Goal: Find specific page/section: Find specific page/section

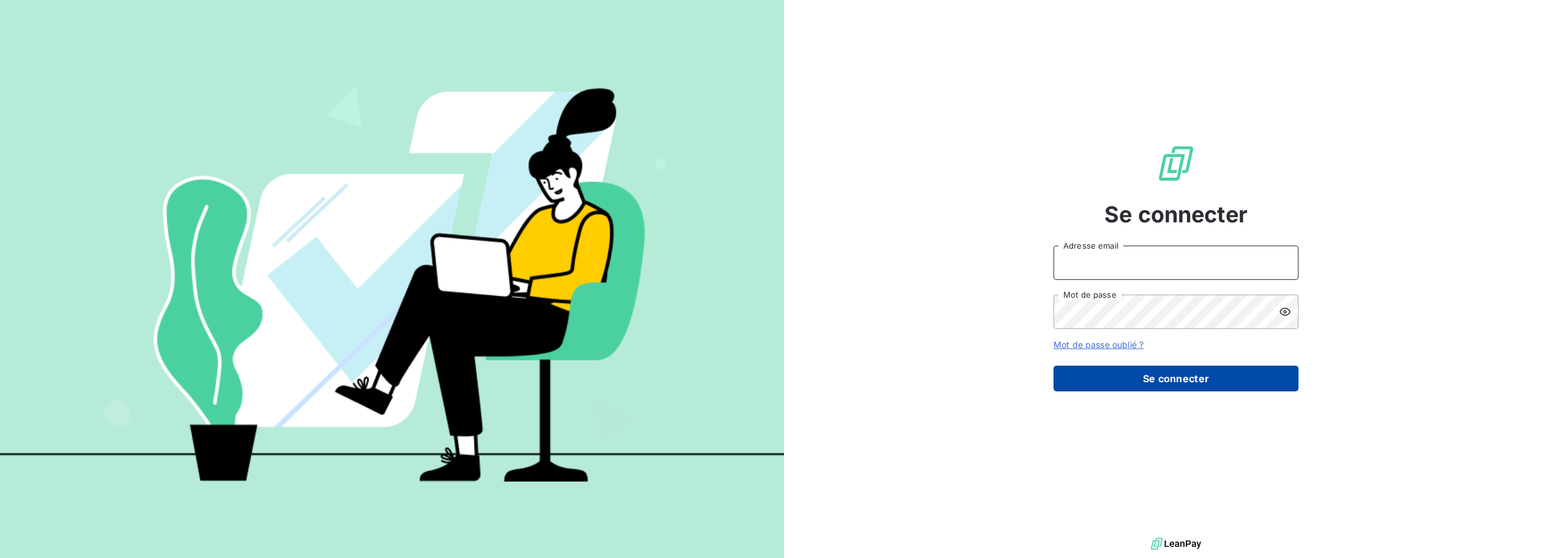
type input "[PERSON_NAME][EMAIL_ADDRESS][DOMAIN_NAME]"
click at [1182, 384] on button "Se connecter" at bounding box center [1176, 378] width 245 height 26
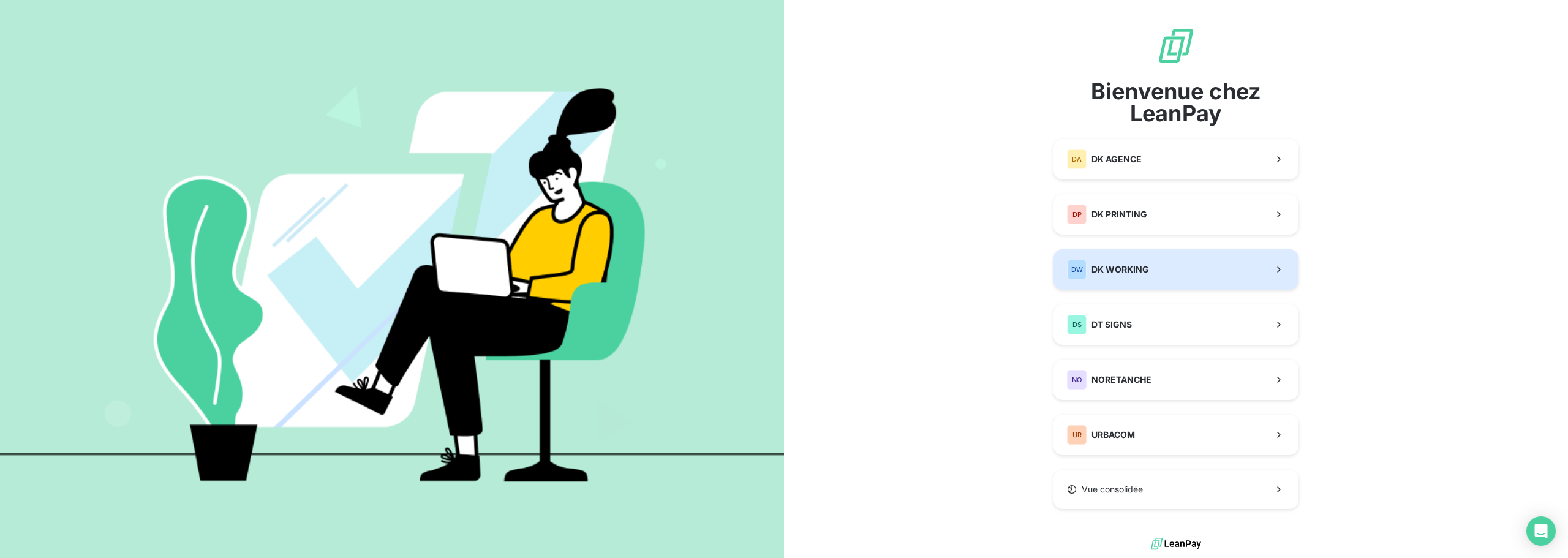
click at [1142, 276] on div "DW DK WORKING" at bounding box center [1108, 269] width 82 height 20
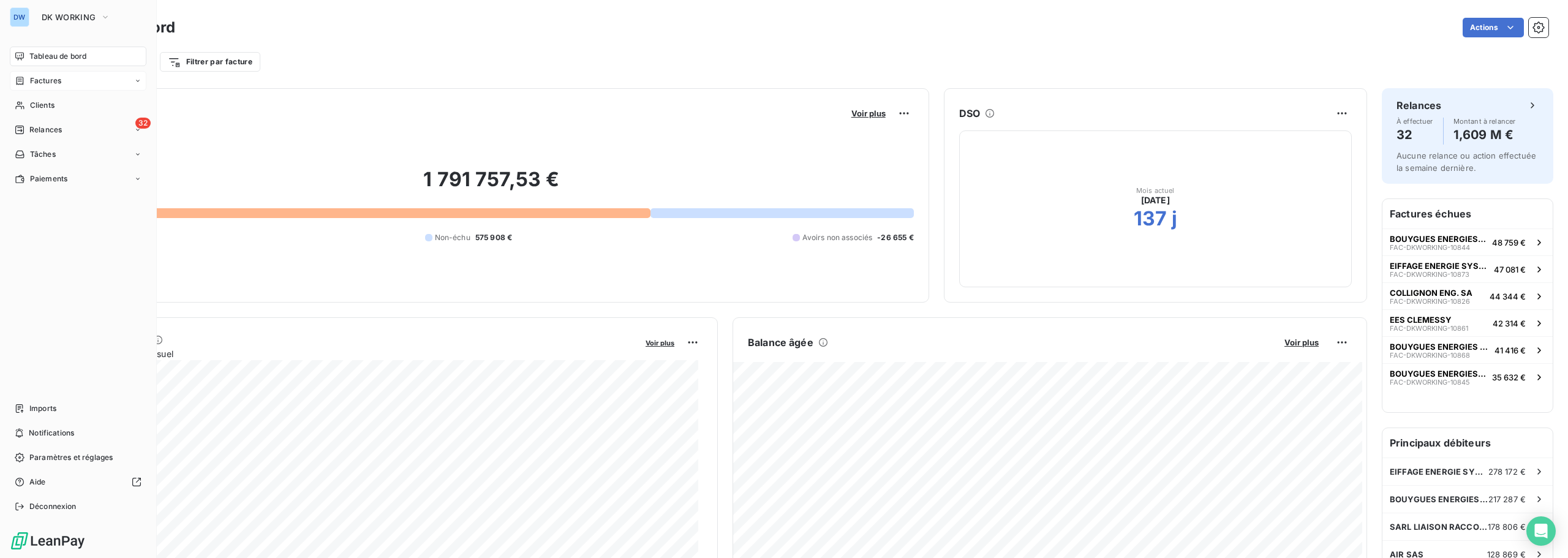
click at [30, 83] on span "Factures" at bounding box center [45, 81] width 31 height 11
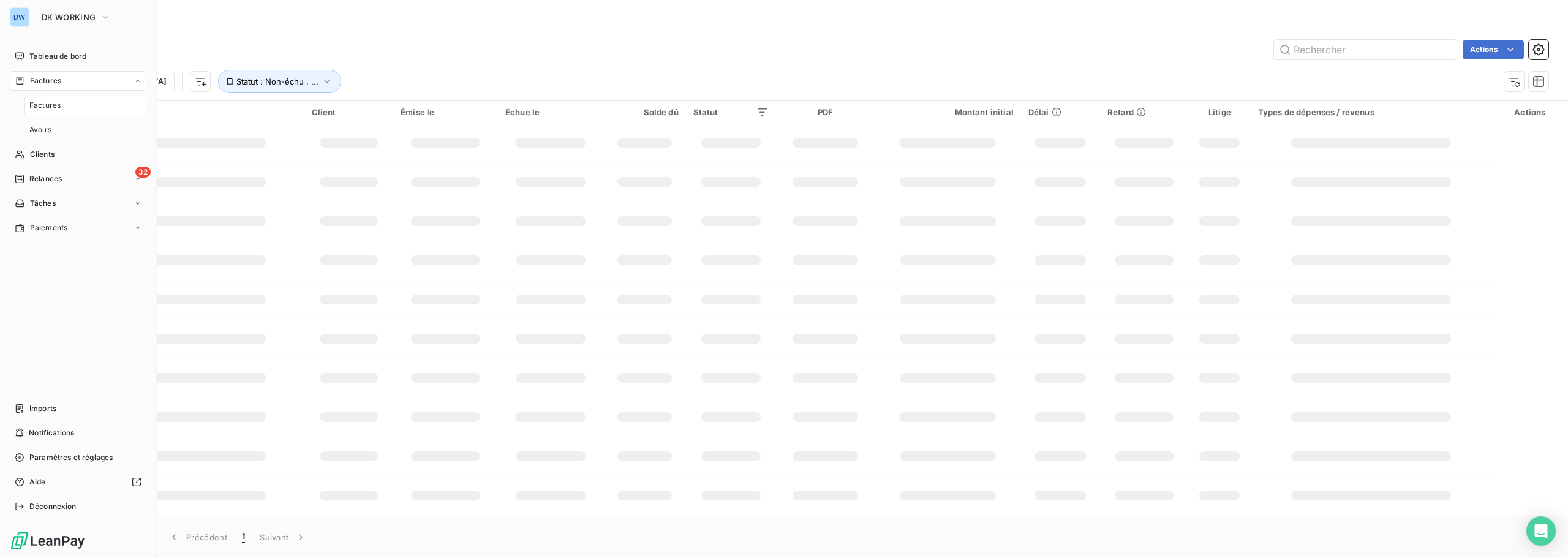
click at [81, 107] on div "Factures" at bounding box center [85, 106] width 122 height 20
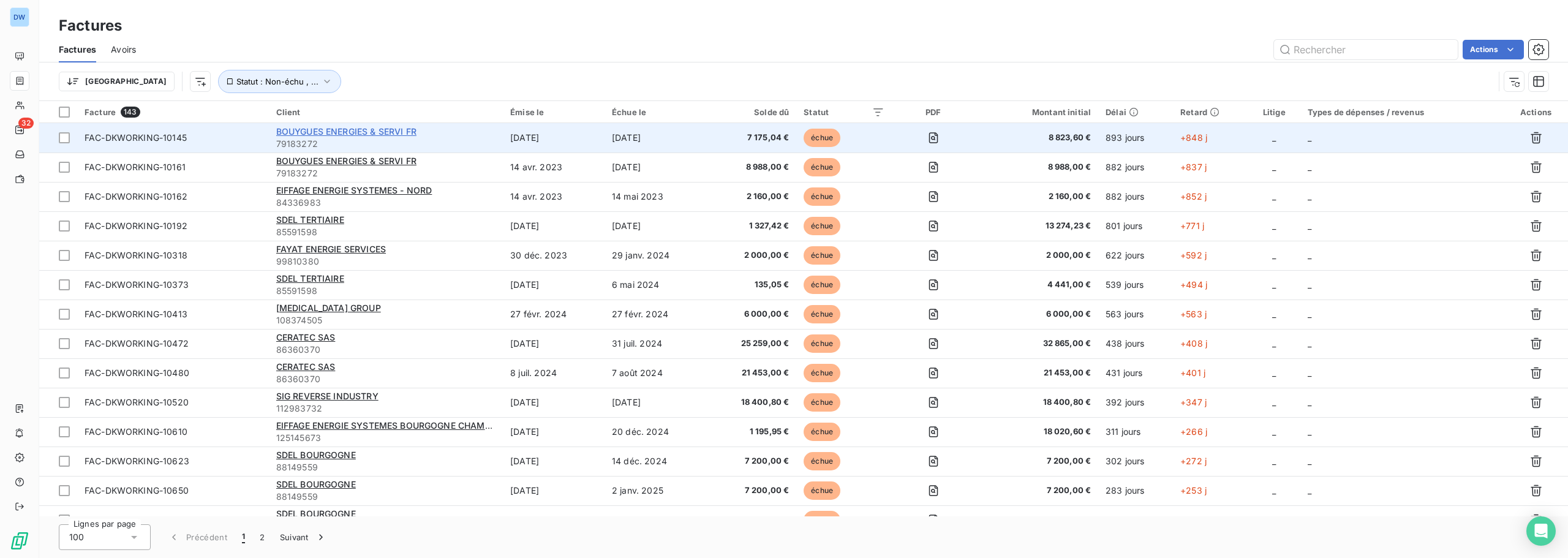
click at [382, 129] on span "BOUYGUES ENERGIES & SERVI FR" at bounding box center [346, 131] width 140 height 11
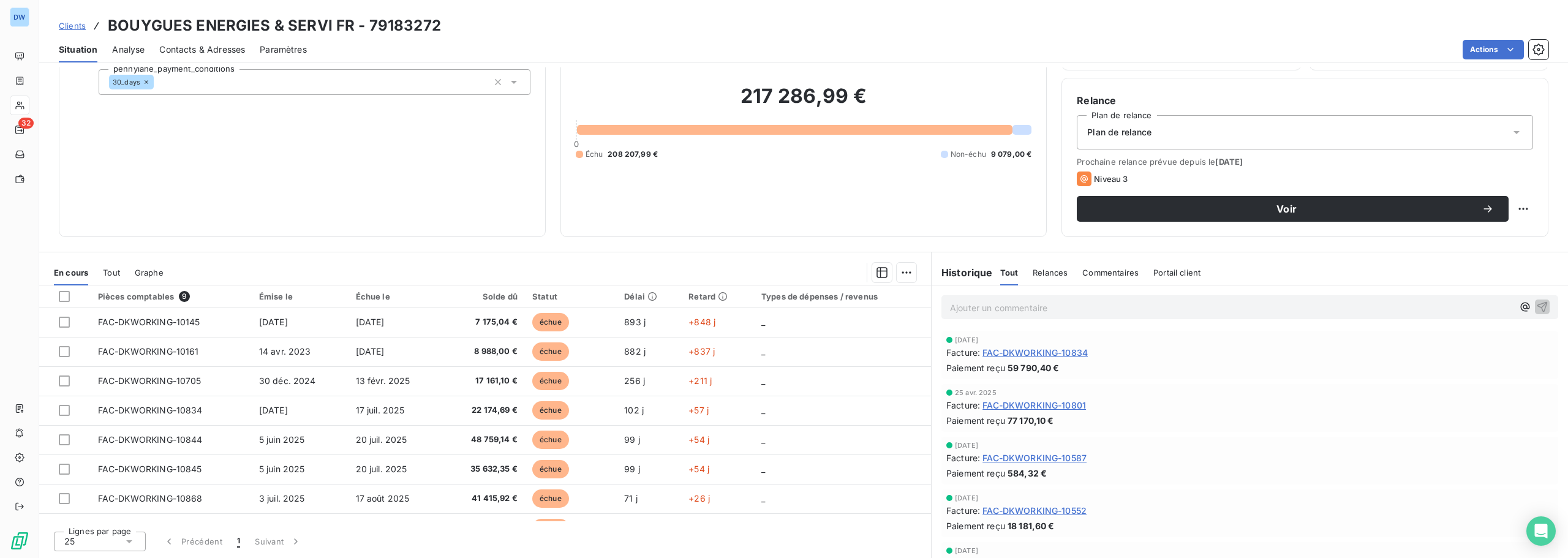
click at [80, 28] on span "Clients" at bounding box center [72, 26] width 27 height 10
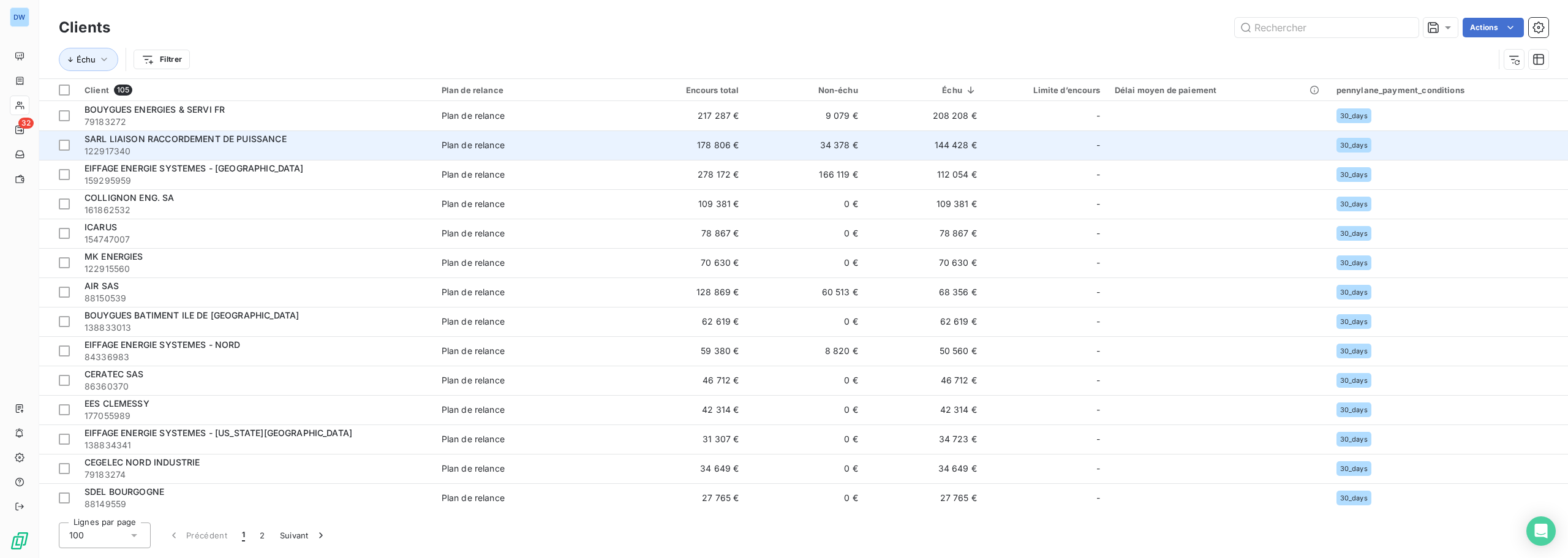
click at [257, 145] on div "SARL LIAISON RACCORDEMENT DE PUISSANCE" at bounding box center [256, 139] width 343 height 13
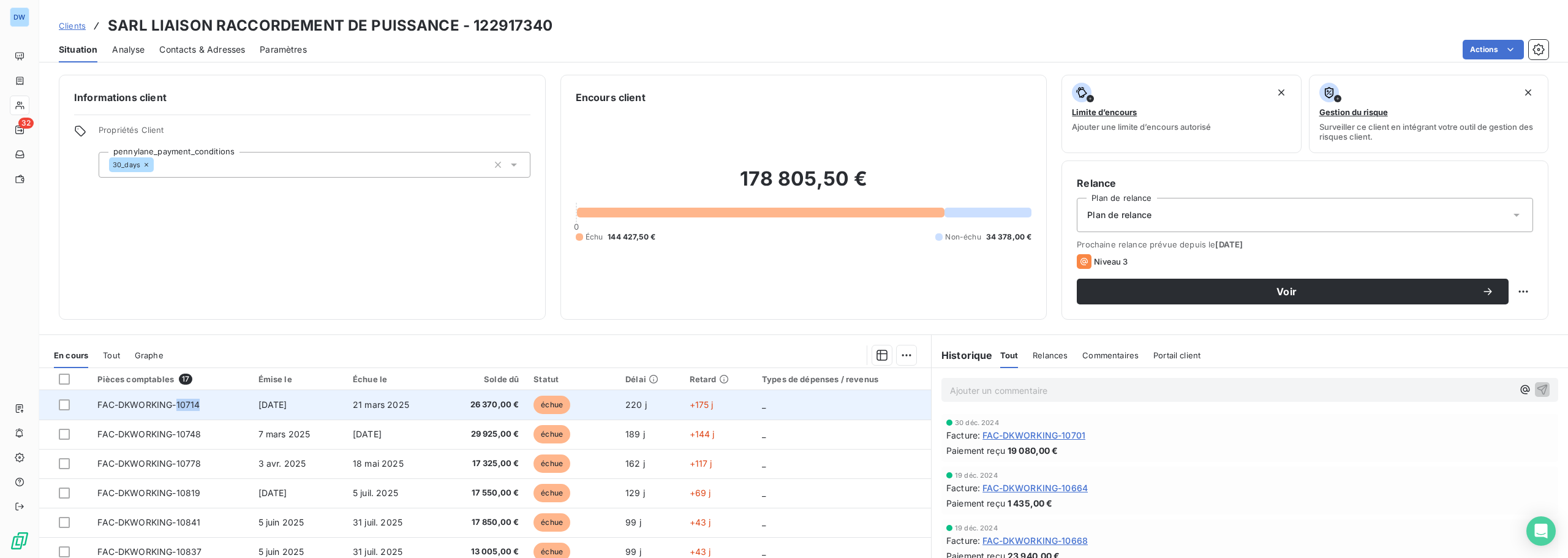
drag, startPoint x: 207, startPoint y: 407, endPoint x: 175, endPoint y: 409, distance: 32.1
click at [175, 409] on td "FAC-DKWORKING-10714" at bounding box center [170, 405] width 160 height 30
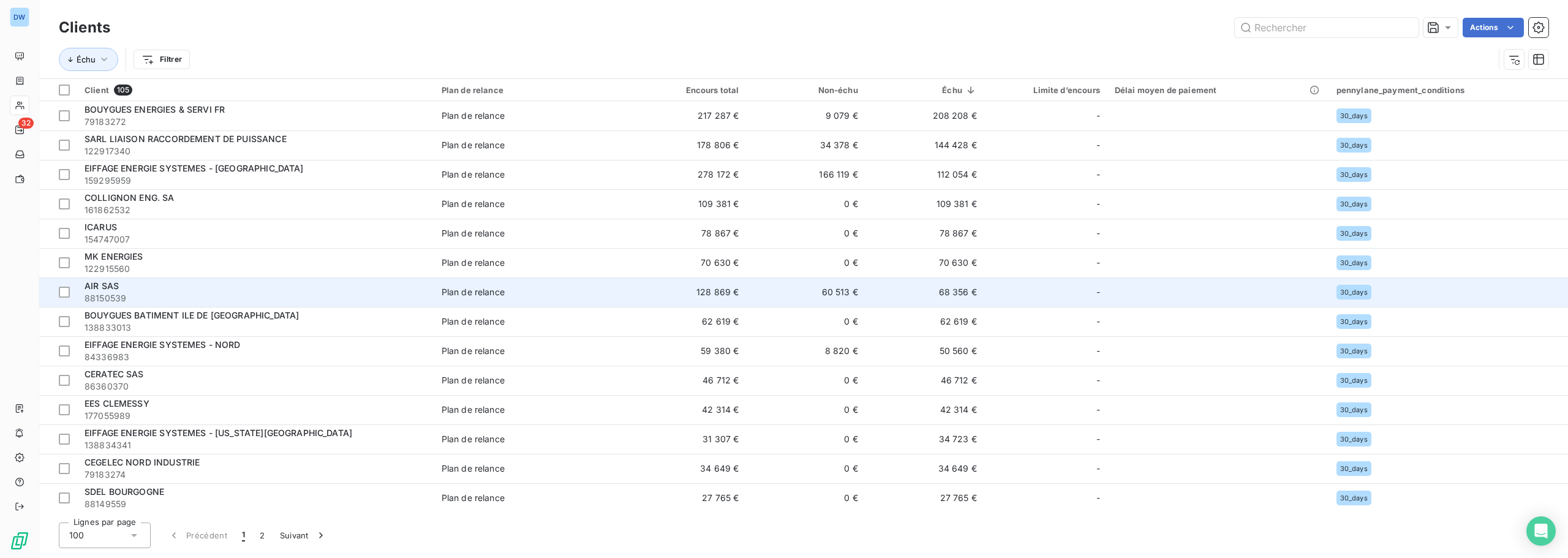
click at [176, 295] on span "88150539" at bounding box center [256, 298] width 343 height 13
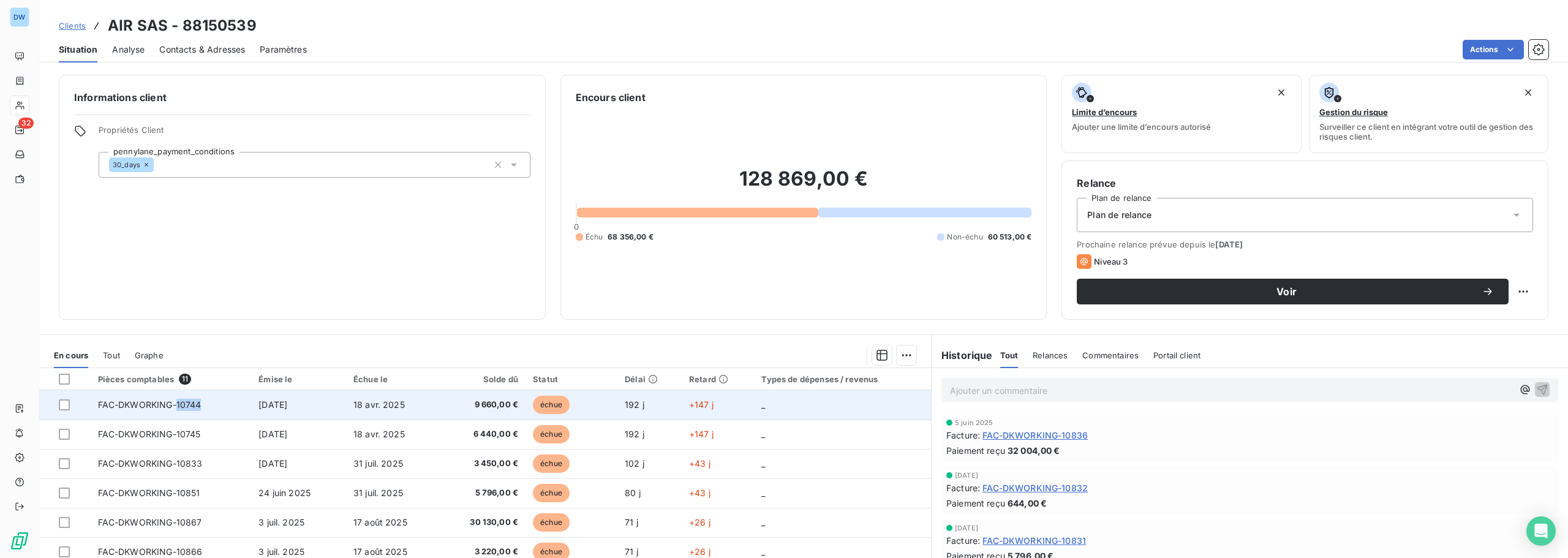
drag, startPoint x: 204, startPoint y: 406, endPoint x: 176, endPoint y: 405, distance: 28.0
click at [176, 405] on td "FAC-DKWORKING-10744" at bounding box center [171, 405] width 161 height 30
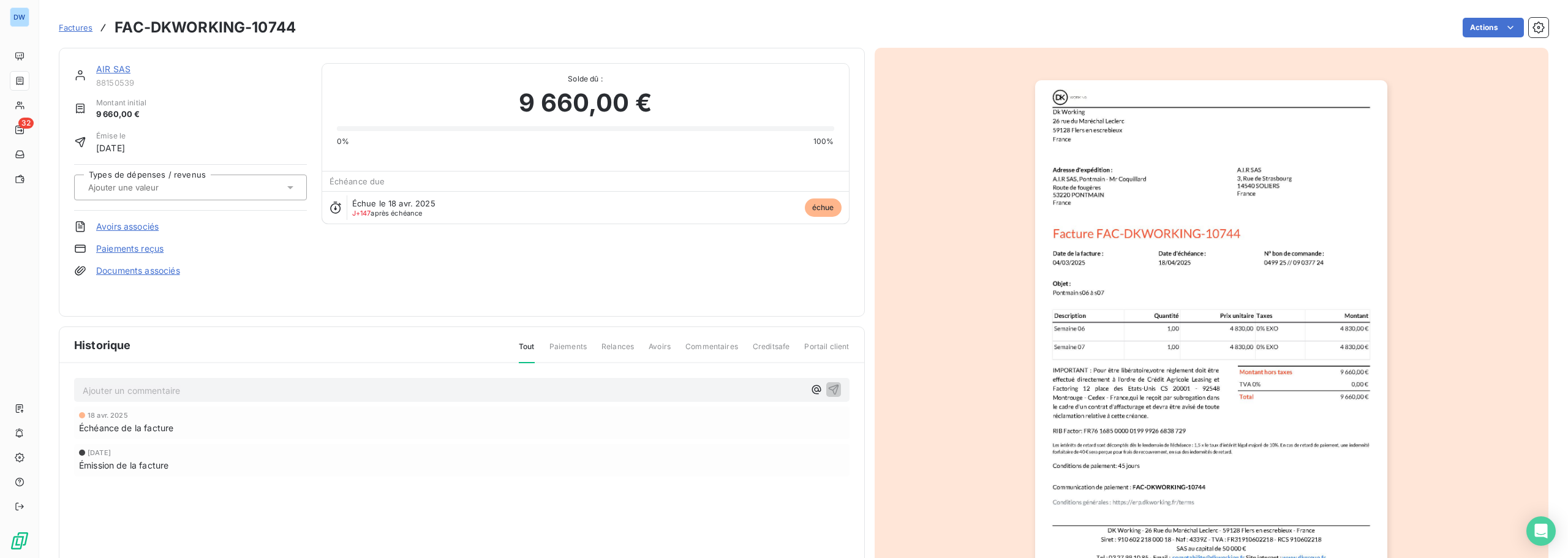
click at [268, 34] on h3 "FAC-DKWORKING-10744" at bounding box center [205, 27] width 182 height 22
copy h3 "10744"
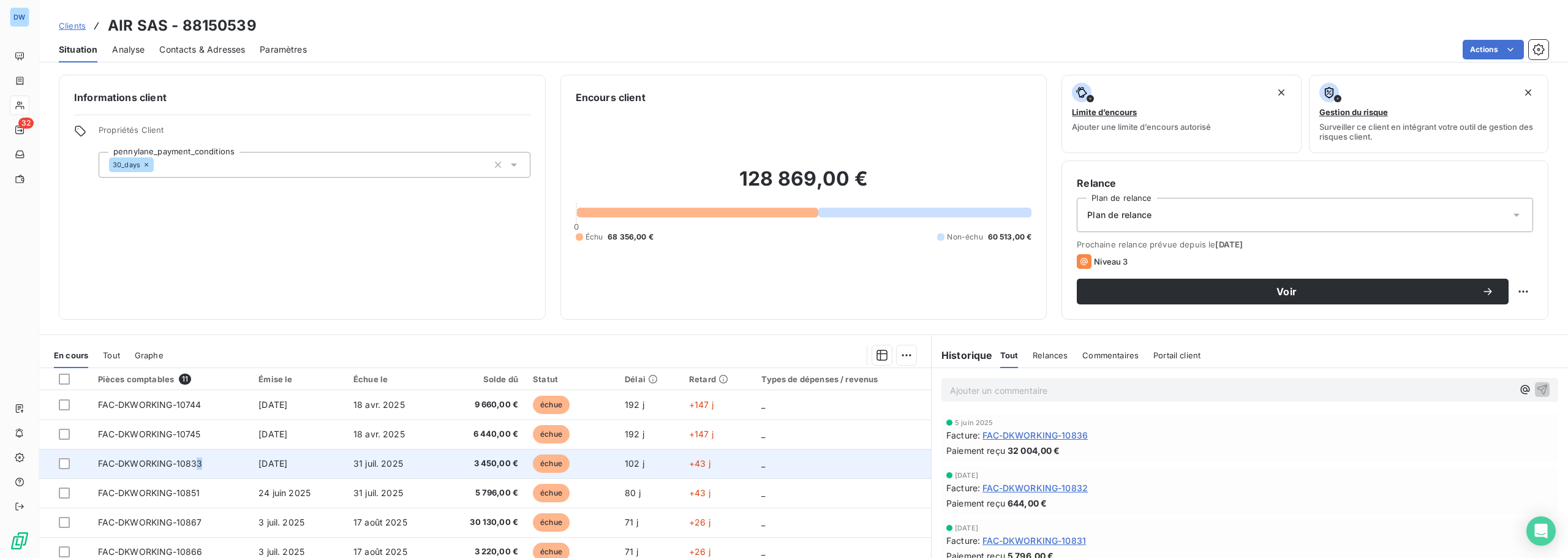
drag, startPoint x: 204, startPoint y: 463, endPoint x: 197, endPoint y: 463, distance: 7.0
click at [197, 463] on td "FAC-DKWORKING-10833" at bounding box center [171, 464] width 161 height 30
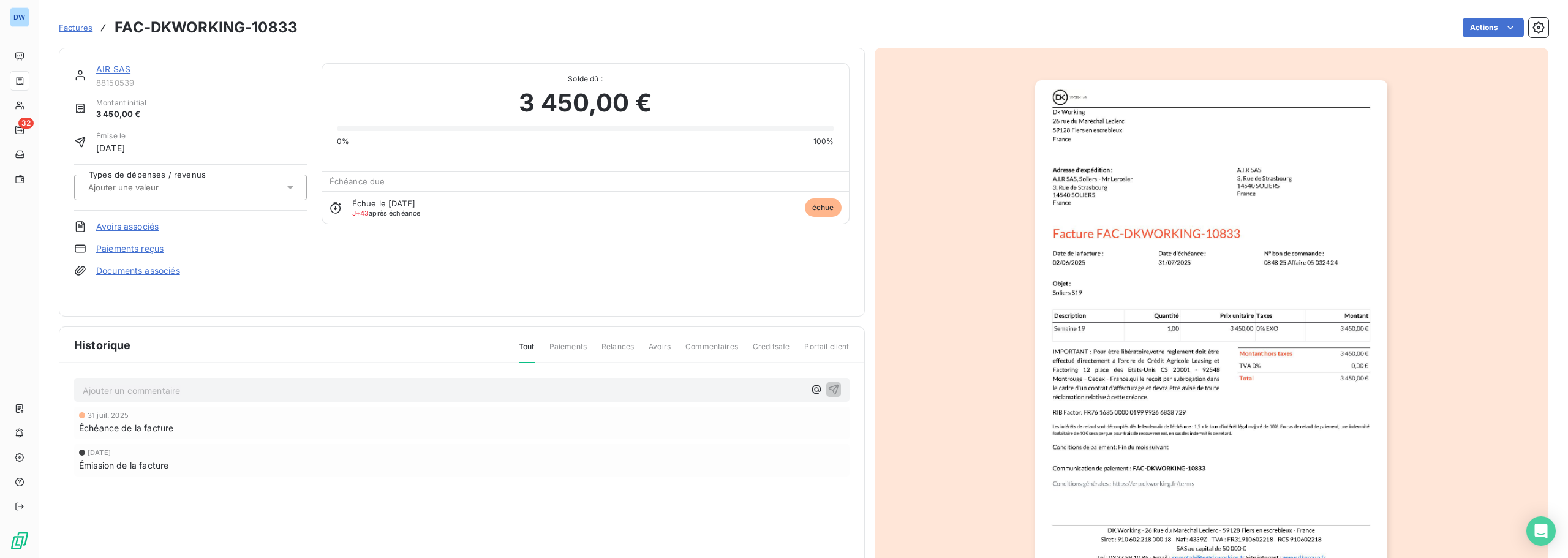
click at [79, 28] on span "Factures" at bounding box center [75, 27] width 34 height 10
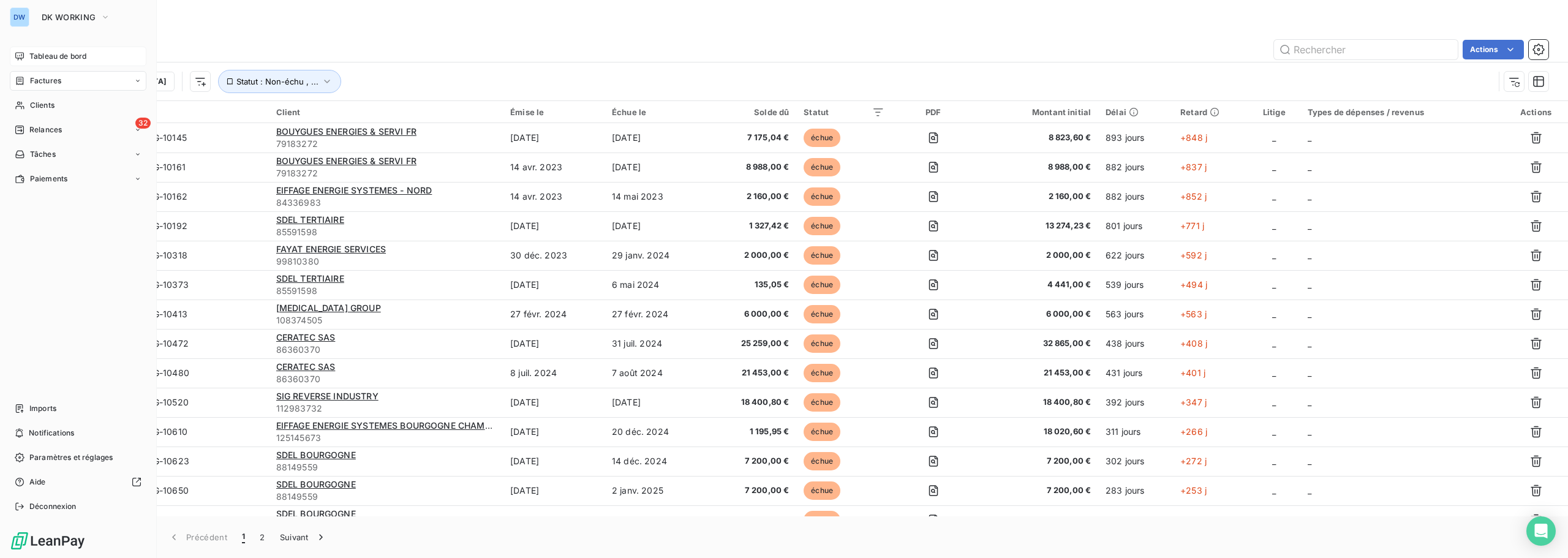
click at [20, 54] on icon at bounding box center [19, 56] width 10 height 10
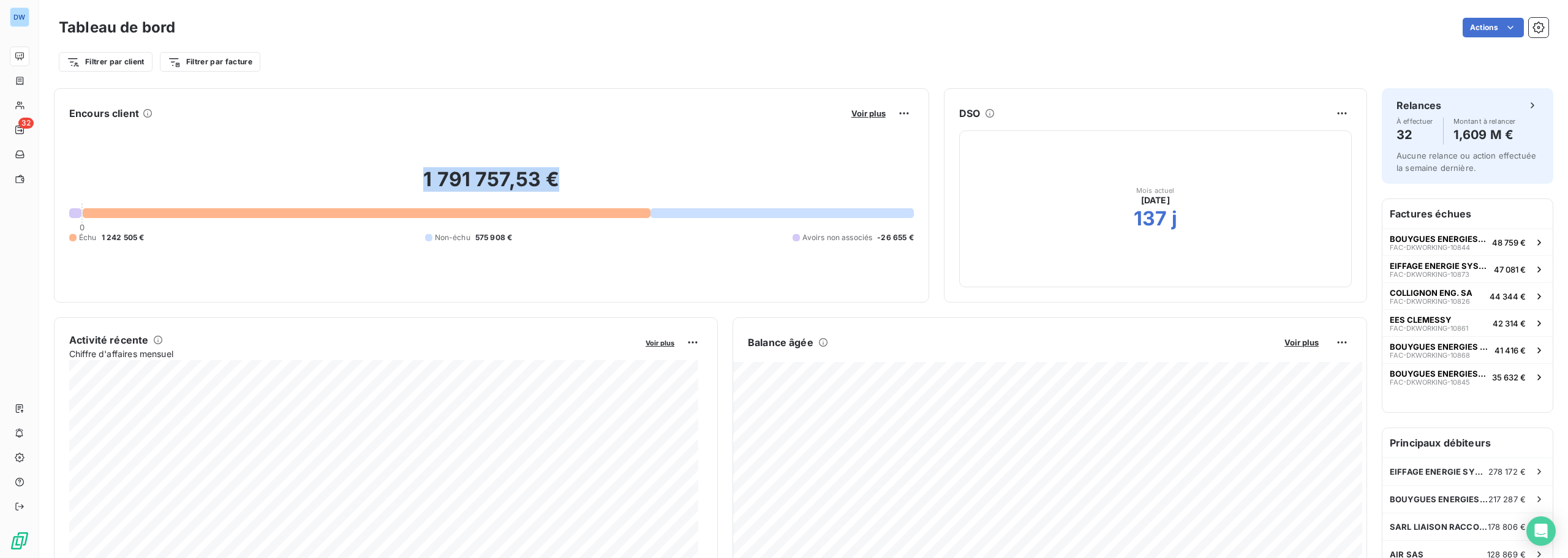
drag, startPoint x: 420, startPoint y: 178, endPoint x: 611, endPoint y: 153, distance: 192.6
click at [611, 153] on div "1 791 757,53 € 0 Échu 1 242 505 € Non-échu 575 908 € Avoirs non associés -26 65…" at bounding box center [491, 205] width 844 height 164
drag, startPoint x: 420, startPoint y: 178, endPoint x: 549, endPoint y: 175, distance: 129.0
click at [549, 175] on h2 "1 791 757,53 €" at bounding box center [491, 186] width 844 height 37
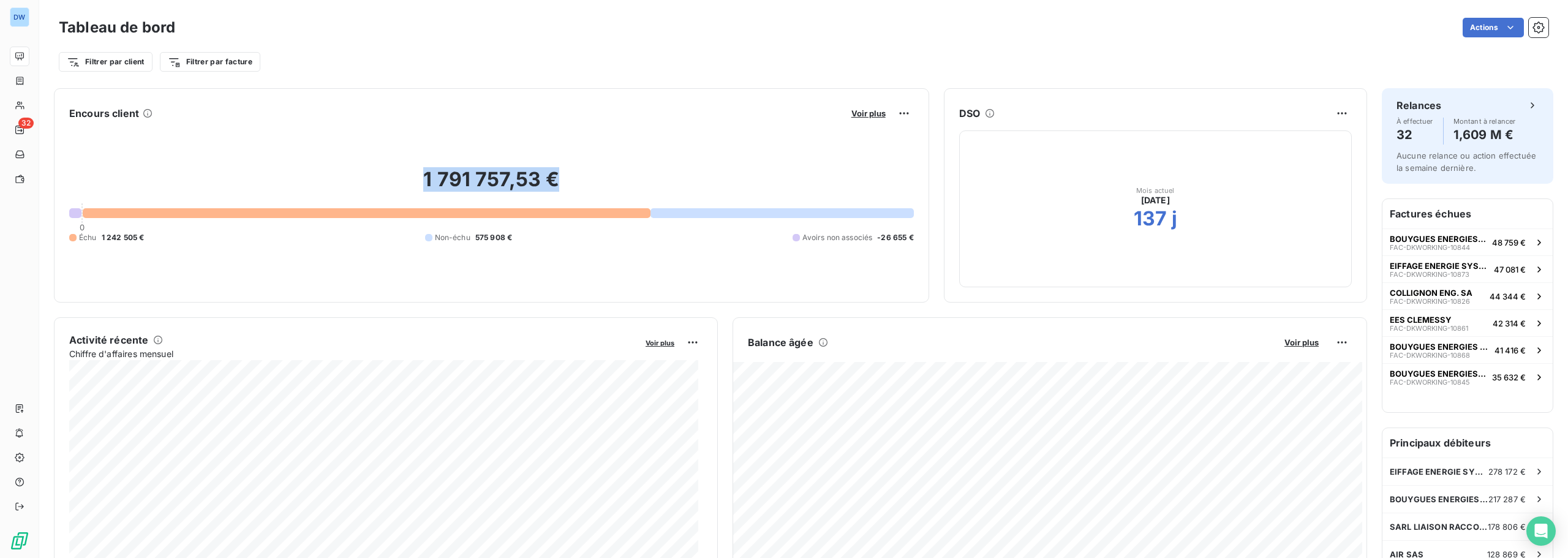
click at [549, 175] on h2 "1 791 757,53 €" at bounding box center [491, 186] width 844 height 37
drag, startPoint x: 404, startPoint y: 191, endPoint x: 488, endPoint y: 179, distance: 84.9
click at [488, 179] on h2 "1 791 757,53 €" at bounding box center [491, 186] width 844 height 37
click at [825, 244] on div "1 791 757,53 € 0 Échu 1 242 505 € Non-échu 575 908 € Avoirs non associés -26 65…" at bounding box center [491, 205] width 844 height 164
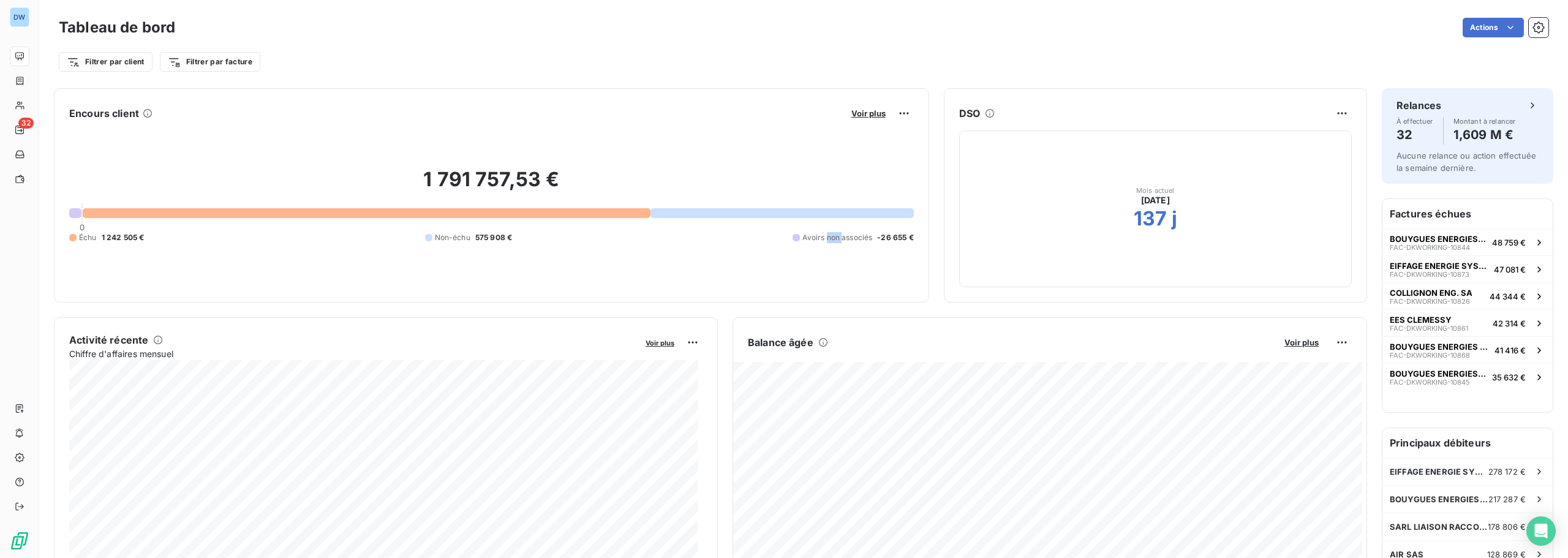
click at [825, 244] on div "1 791 757,53 € 0 Échu 1 242 505 € Non-échu 575 908 € Avoirs non associés -26 65…" at bounding box center [491, 205] width 844 height 164
click at [833, 255] on div "1 791 757,53 € 0 Échu 1 242 505 € Non-échu 575 908 € Avoirs non associés -26 65…" at bounding box center [491, 205] width 844 height 164
click at [905, 252] on div "1 791 757,53 € 0 Échu 1 242 505 € Non-échu 575 908 € Avoirs non associés -26 65…" at bounding box center [491, 205] width 844 height 164
click at [899, 245] on div "1 791 757,53 € 0 Échu 1 242 505 € Non-échu 575 908 € Avoirs non associés -26 65…" at bounding box center [491, 205] width 844 height 164
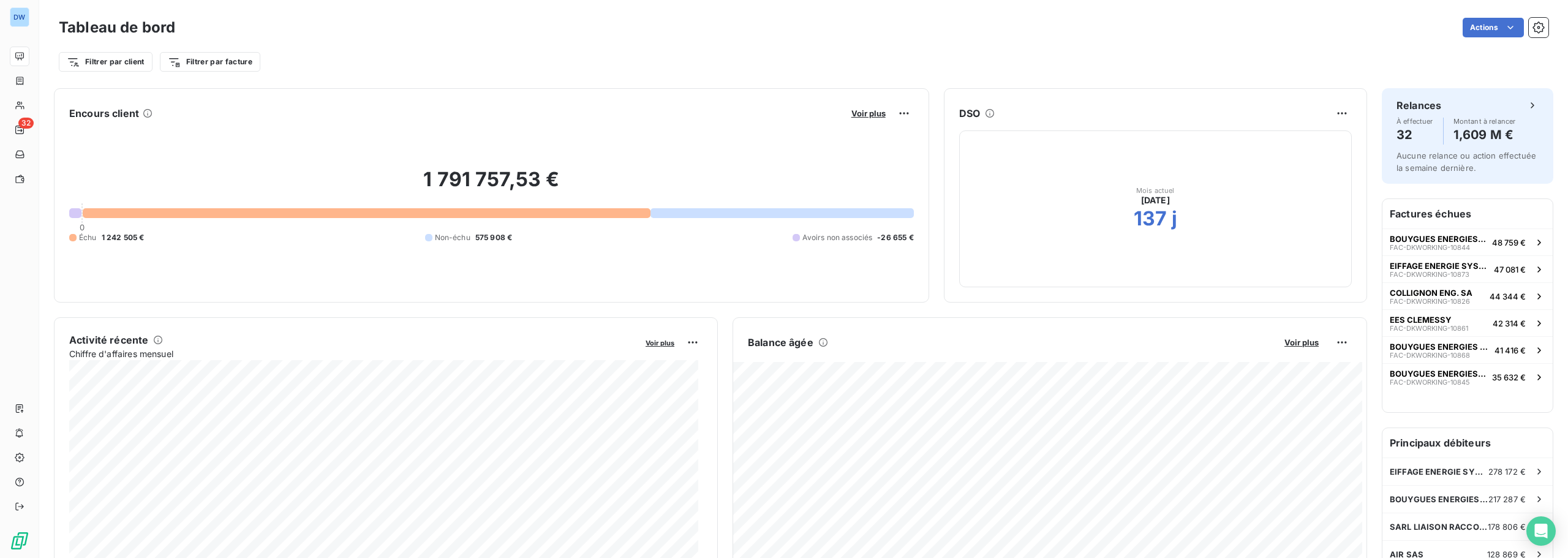
click at [897, 240] on span "-26 655 €" at bounding box center [895, 238] width 36 height 11
click at [893, 267] on div "1 791 757,53 € 0 Échu 1 242 505 € Non-échu 575 908 € Avoirs non associés -26 65…" at bounding box center [491, 205] width 844 height 164
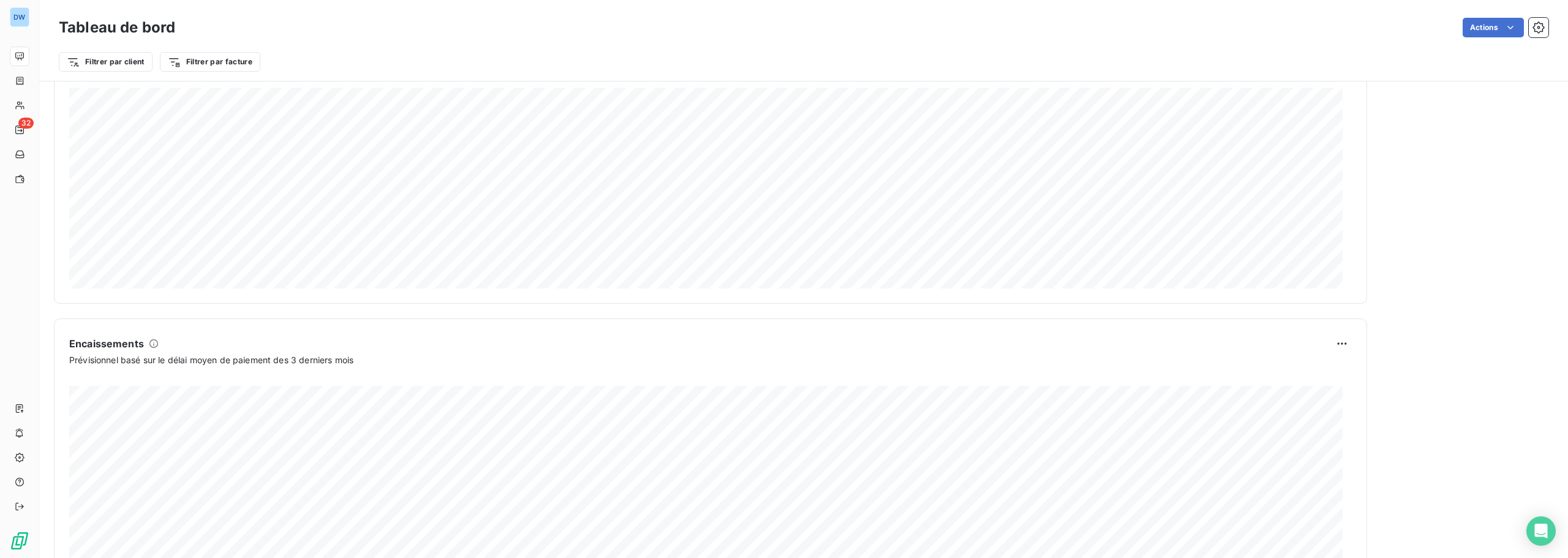
scroll to position [636, 0]
